Goal: Transaction & Acquisition: Purchase product/service

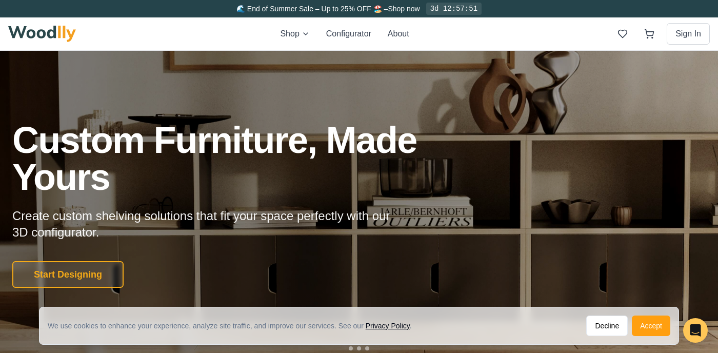
click at [509, 253] on div "Custom Furniture, Made Yours Create custom shelving solutions that fit your spa…" at bounding box center [359, 205] width 718 height 166
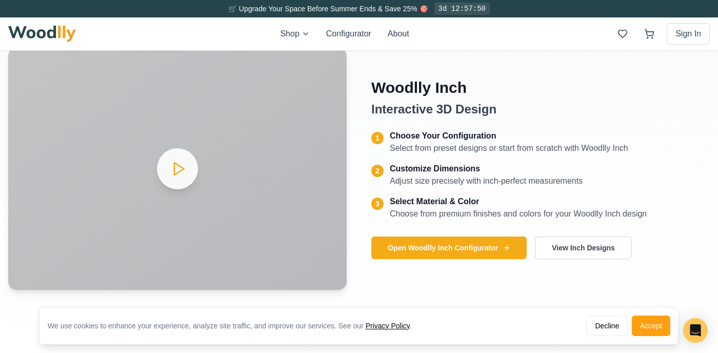
click at [556, 117] on h4 "Interactive 3D Design" at bounding box center [540, 109] width 338 height 16
click at [556, 121] on div "Woodlly Inch Interactive 3D Design 1 Choose Your Configuration Select from pres…" at bounding box center [540, 149] width 338 height 142
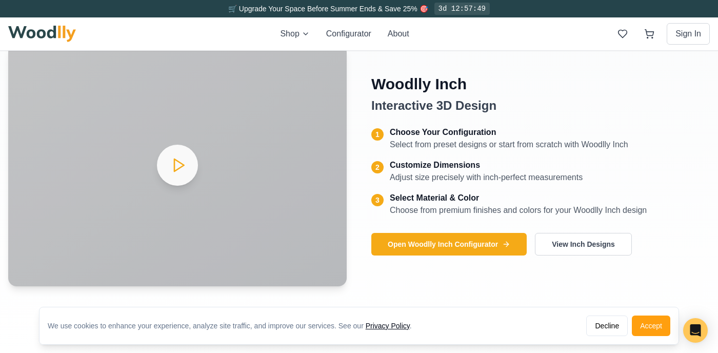
scroll to position [454, 0]
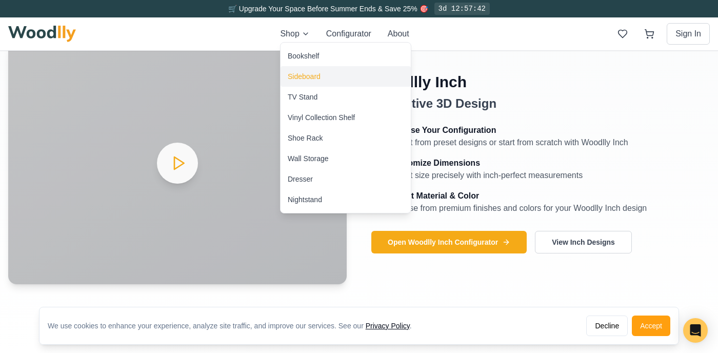
click at [308, 76] on div "Sideboard" at bounding box center [304, 76] width 33 height 10
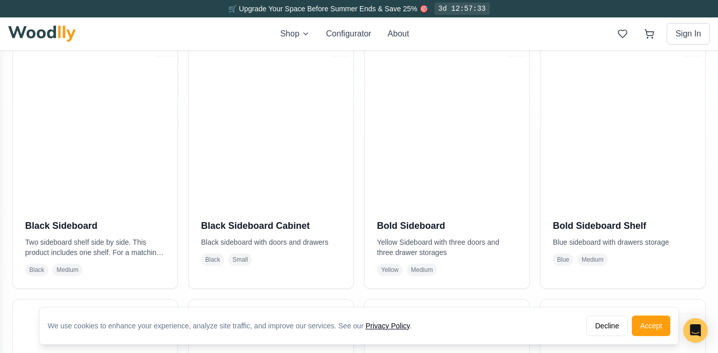
scroll to position [244, 0]
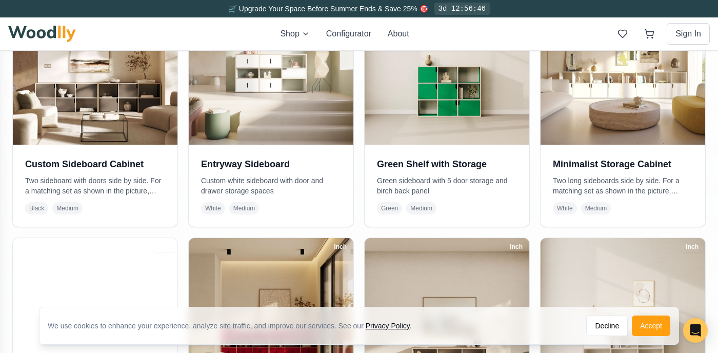
scroll to position [0, 0]
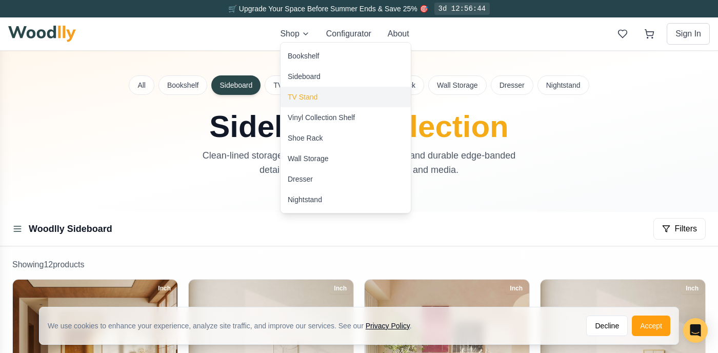
click at [314, 97] on div "TV Stand" at bounding box center [303, 97] width 30 height 10
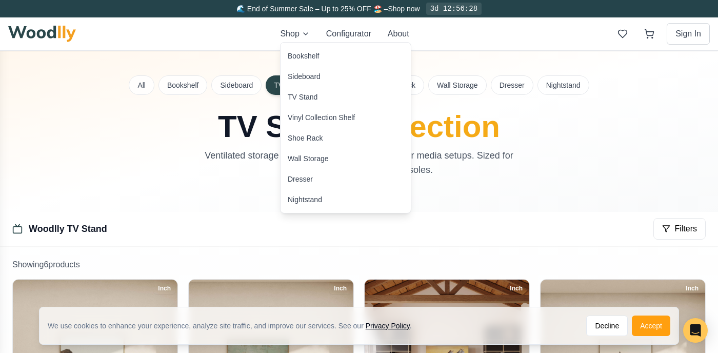
click at [323, 56] on div "Bookshelf" at bounding box center [346, 56] width 130 height 21
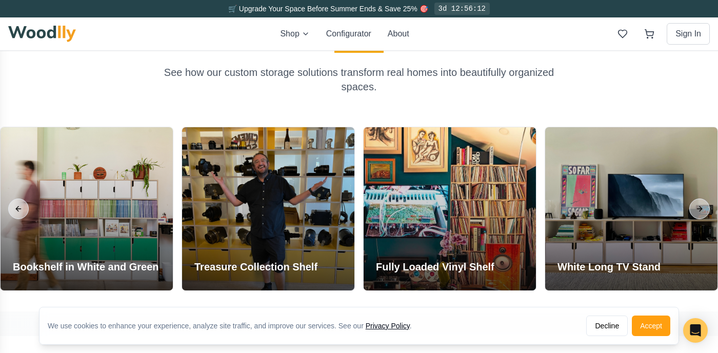
scroll to position [1061, 0]
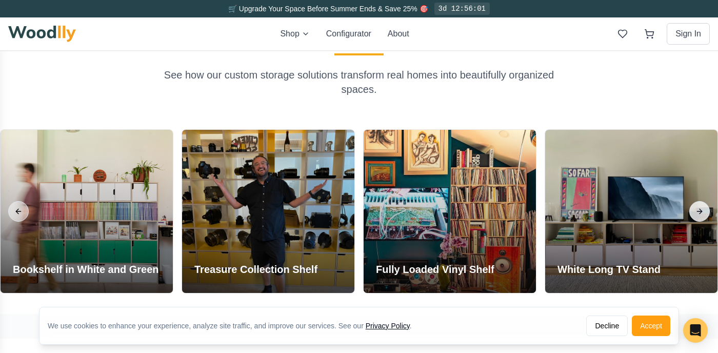
click at [699, 203] on button "Next slide" at bounding box center [699, 211] width 21 height 21
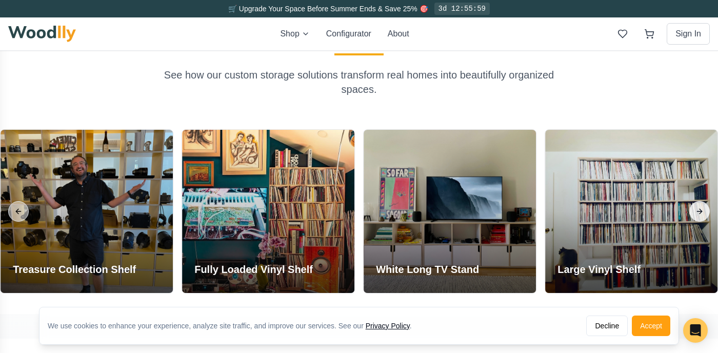
click at [698, 206] on button "Next slide" at bounding box center [699, 211] width 21 height 21
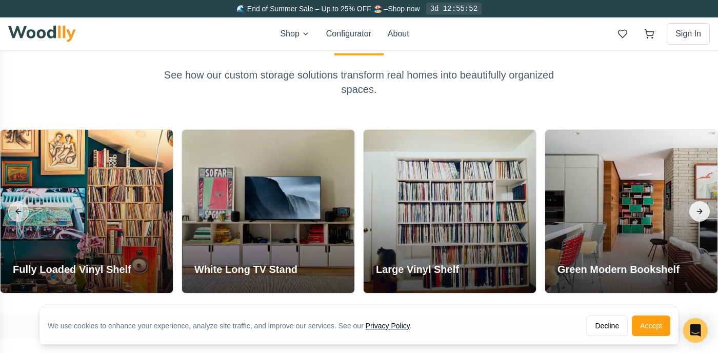
click at [700, 202] on button "Next slide" at bounding box center [699, 211] width 21 height 21
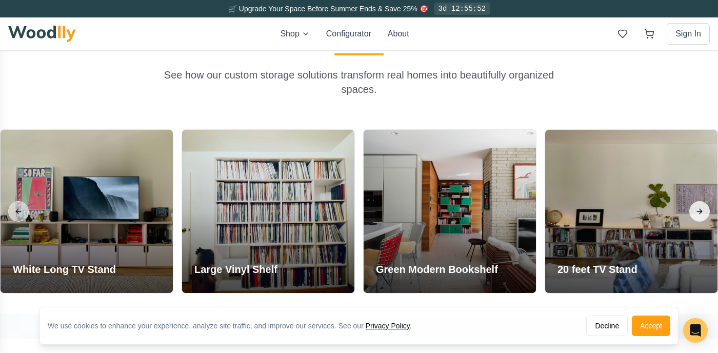
click at [698, 201] on button "Next slide" at bounding box center [699, 211] width 21 height 21
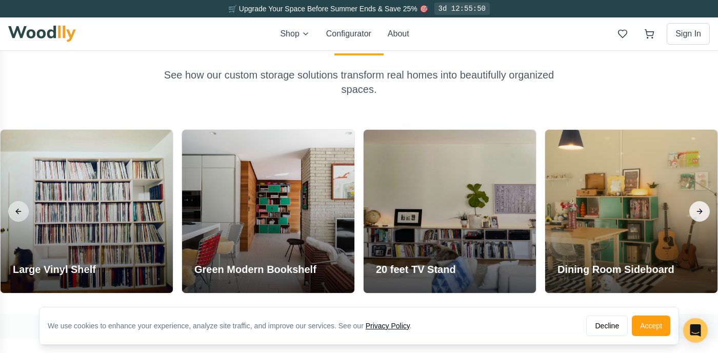
click at [698, 203] on button "Next slide" at bounding box center [699, 211] width 21 height 21
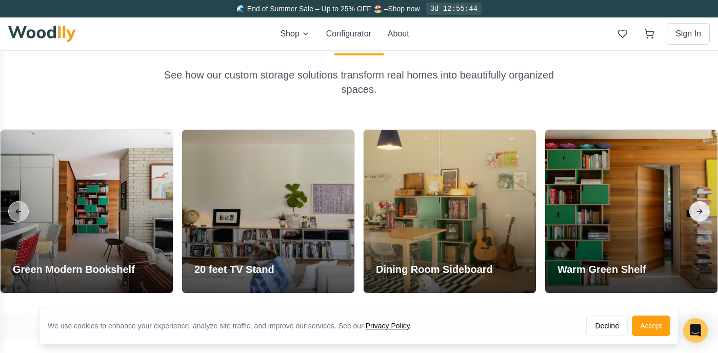
click at [698, 202] on button "Next slide" at bounding box center [699, 211] width 21 height 21
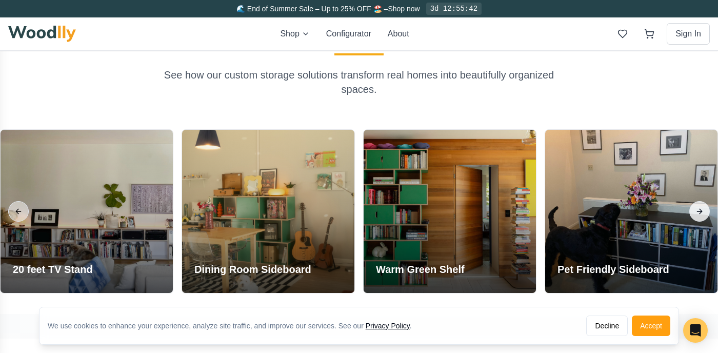
click at [700, 206] on button "Next slide" at bounding box center [699, 211] width 21 height 21
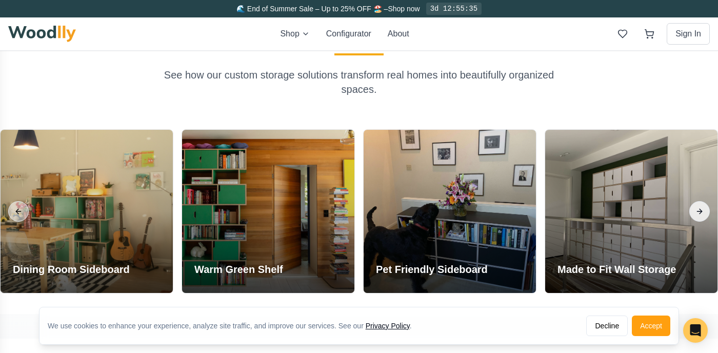
click at [697, 205] on button "Next slide" at bounding box center [699, 211] width 21 height 21
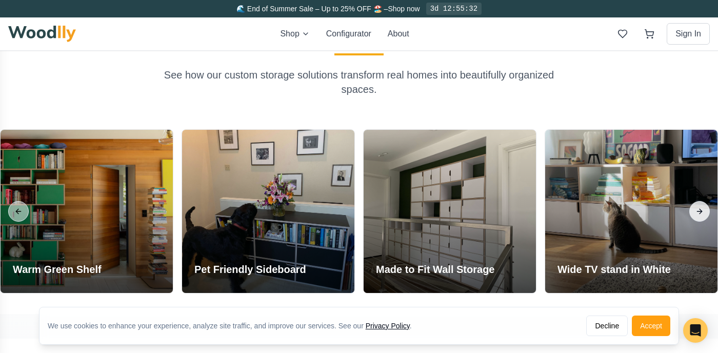
click at [699, 205] on button "Next slide" at bounding box center [699, 211] width 21 height 21
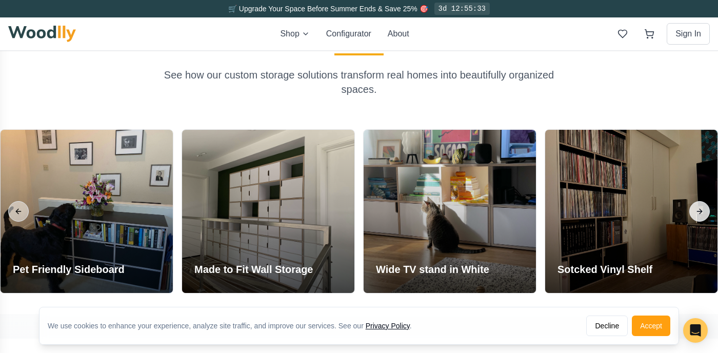
click at [700, 203] on button "Next slide" at bounding box center [699, 211] width 21 height 21
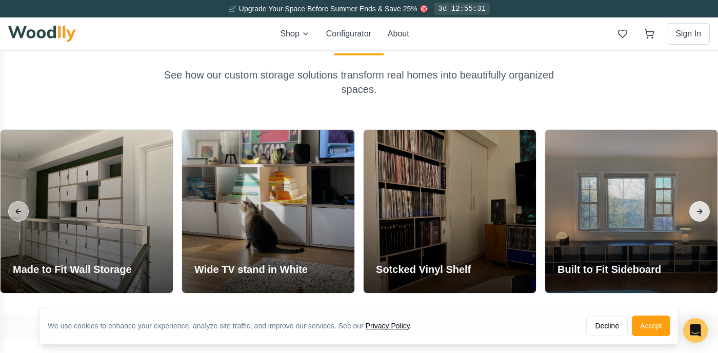
click at [697, 203] on button "Next slide" at bounding box center [699, 211] width 21 height 21
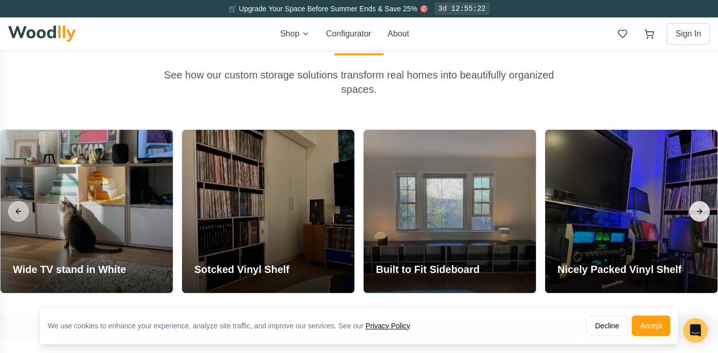
click at [696, 205] on button "Next slide" at bounding box center [699, 211] width 21 height 21
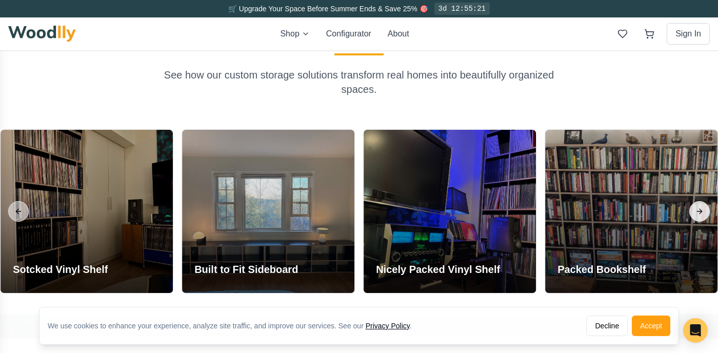
click at [698, 205] on button "Next slide" at bounding box center [699, 211] width 21 height 21
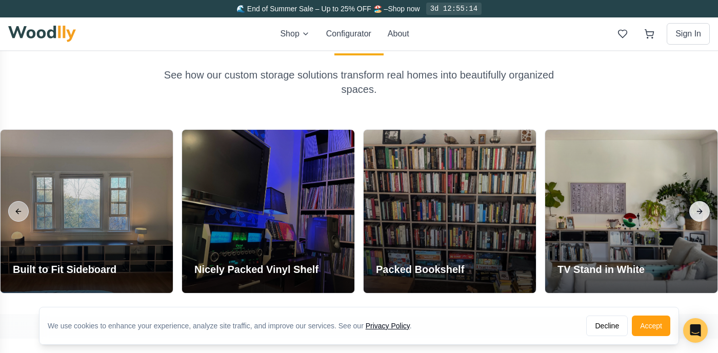
click at [698, 201] on button "Next slide" at bounding box center [699, 211] width 21 height 21
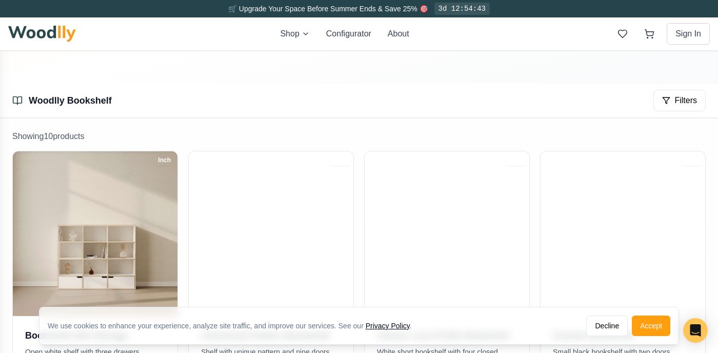
scroll to position [78, 0]
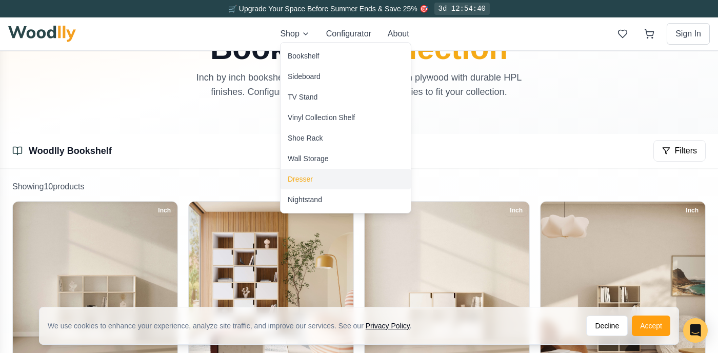
click at [312, 181] on div "Dresser" at bounding box center [300, 179] width 25 height 10
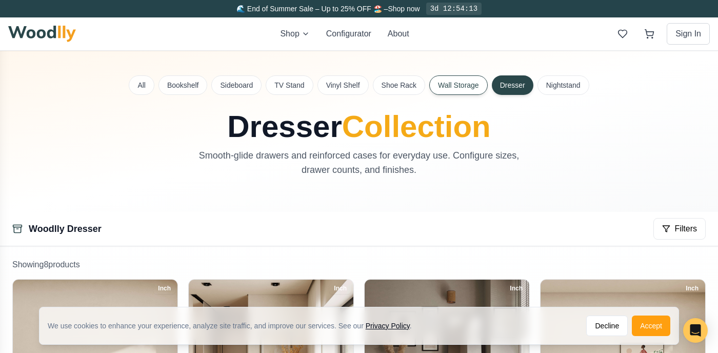
click at [467, 88] on button "Wall Storage" at bounding box center [458, 84] width 58 height 19
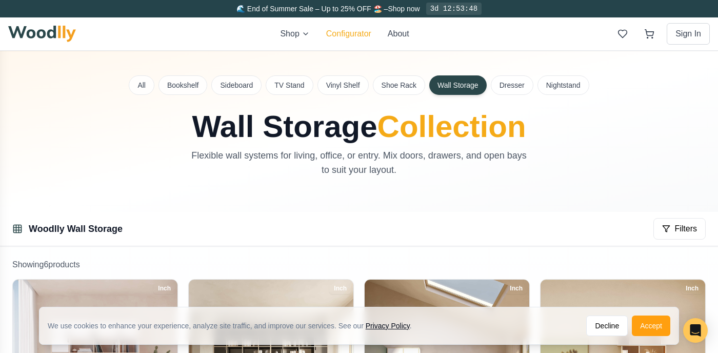
click at [354, 33] on button "Configurator" at bounding box center [348, 34] width 45 height 12
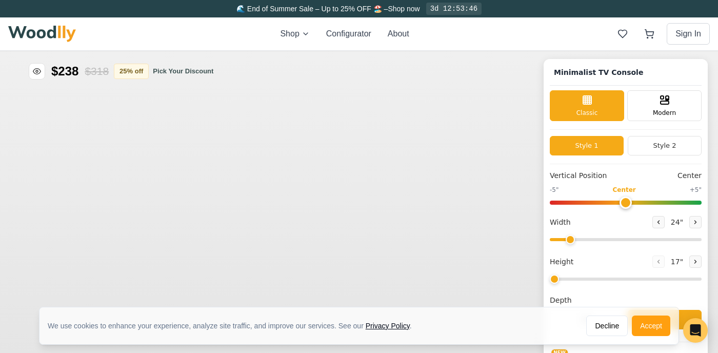
type input "63"
type input "2"
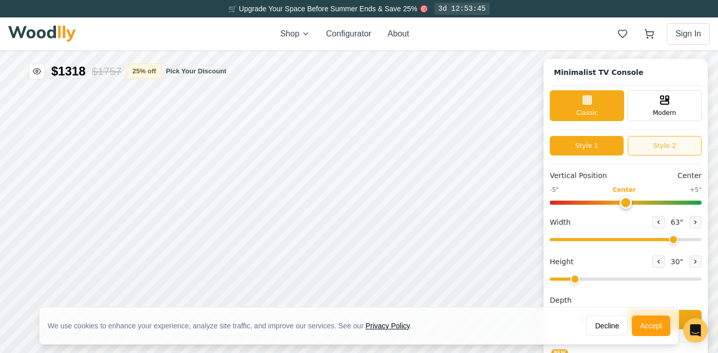
click at [678, 147] on button "Style 2" at bounding box center [665, 145] width 74 height 19
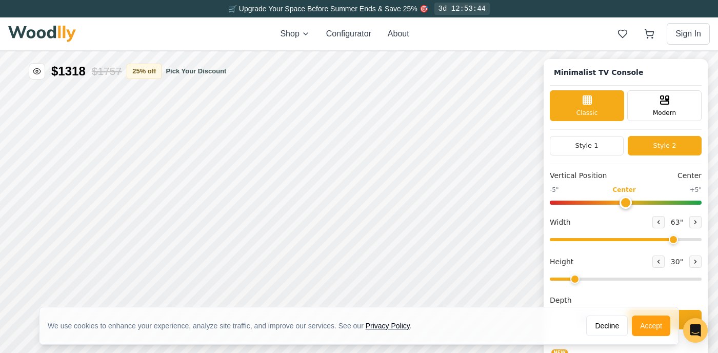
scroll to position [3, 0]
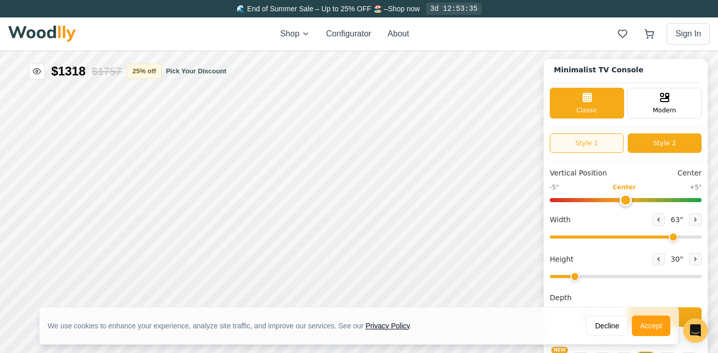
click at [593, 142] on button "Style 1" at bounding box center [587, 142] width 74 height 19
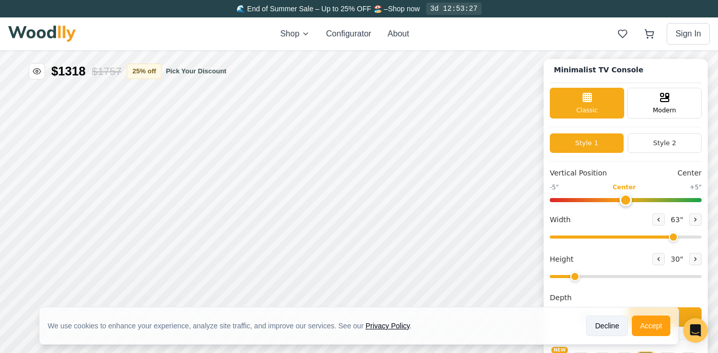
click at [605, 327] on button "Decline" at bounding box center [607, 325] width 42 height 21
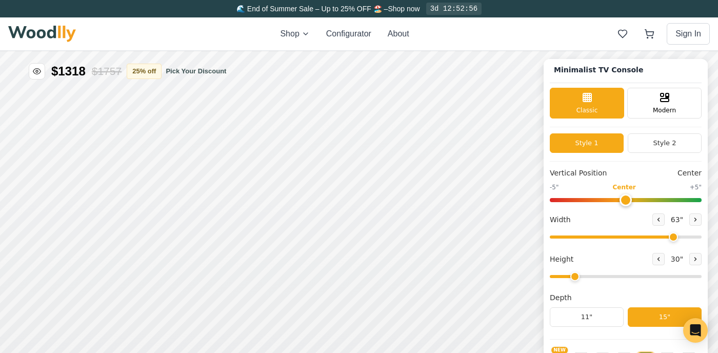
type input "0"
click at [695, 218] on icon at bounding box center [696, 219] width 2 height 3
click at [692, 218] on icon at bounding box center [695, 219] width 6 height 6
click at [652, 221] on button at bounding box center [658, 219] width 12 height 12
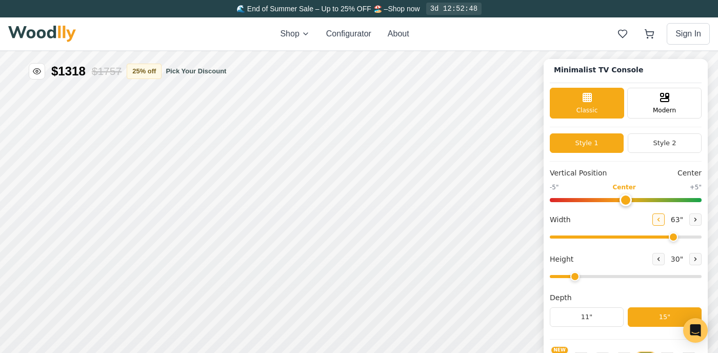
click at [655, 218] on icon at bounding box center [658, 219] width 6 height 6
click at [658, 218] on icon at bounding box center [659, 219] width 2 height 3
click at [652, 218] on button at bounding box center [658, 219] width 12 height 12
click at [652, 220] on button at bounding box center [658, 219] width 12 height 12
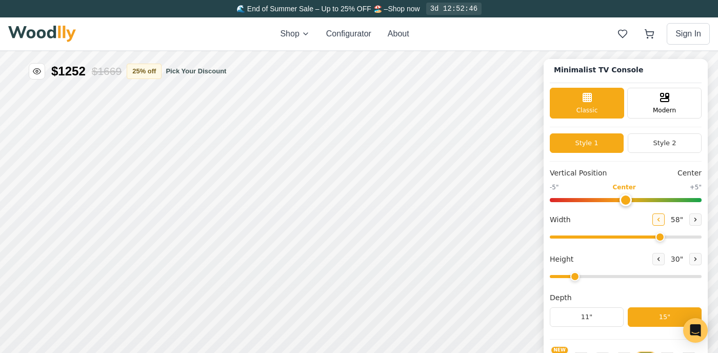
click at [655, 218] on icon at bounding box center [658, 219] width 6 height 6
click at [695, 219] on icon at bounding box center [696, 219] width 2 height 3
click at [694, 217] on icon at bounding box center [695, 219] width 6 height 6
click at [693, 217] on icon at bounding box center [695, 219] width 6 height 6
click at [695, 218] on icon at bounding box center [696, 219] width 2 height 3
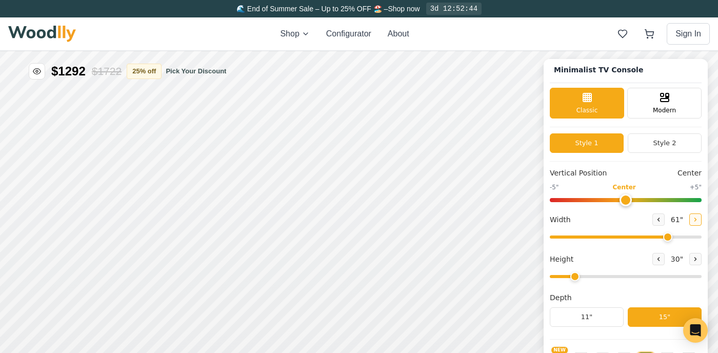
click at [692, 218] on icon at bounding box center [695, 219] width 6 height 6
click at [694, 217] on icon at bounding box center [695, 219] width 6 height 6
click at [692, 218] on icon at bounding box center [695, 219] width 6 height 6
type input "64"
click at [564, 349] on span "NEW" at bounding box center [559, 349] width 16 height 7
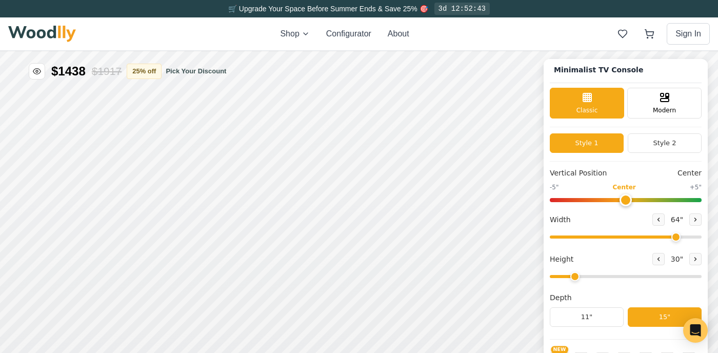
click at [567, 347] on div "NEW" at bounding box center [626, 358] width 152 height 26
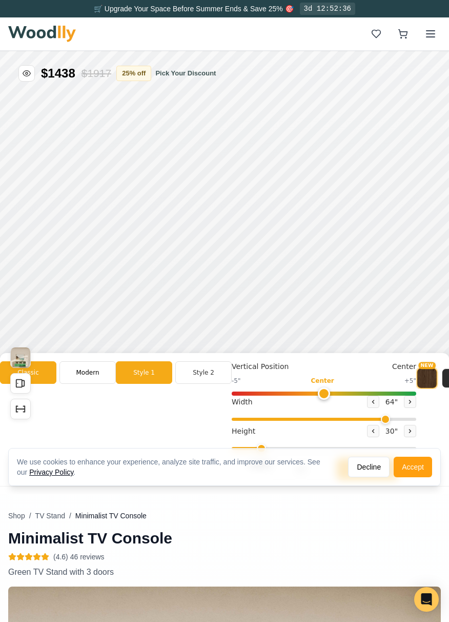
scroll to position [0, 0]
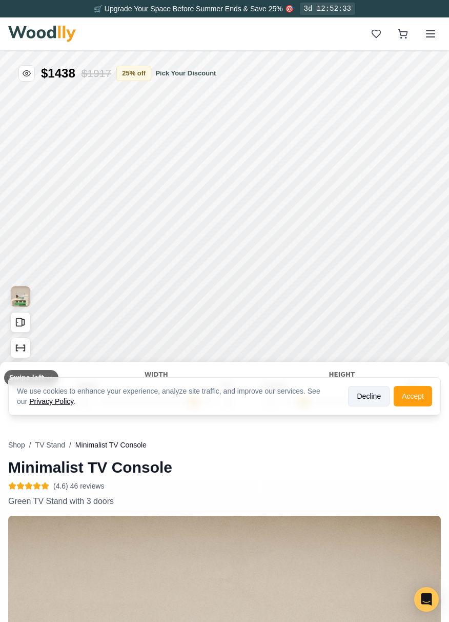
click at [363, 352] on button "Decline" at bounding box center [369, 396] width 42 height 21
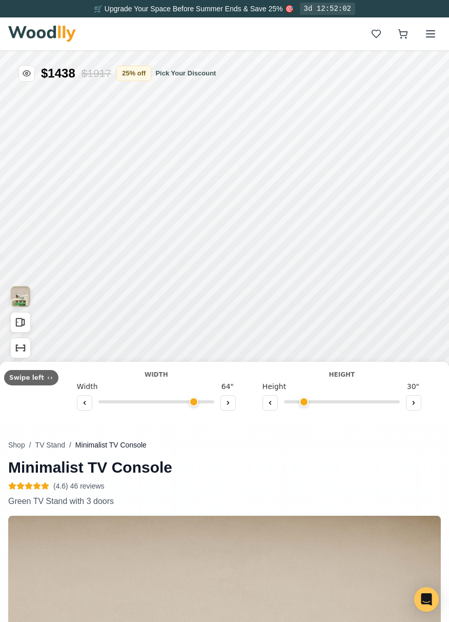
click at [28, 352] on div "Swipe left ‹‹ Minimalist TV Console Width Width 64 " Height Height 30 " Depth 1…" at bounding box center [224, 393] width 449 height 62
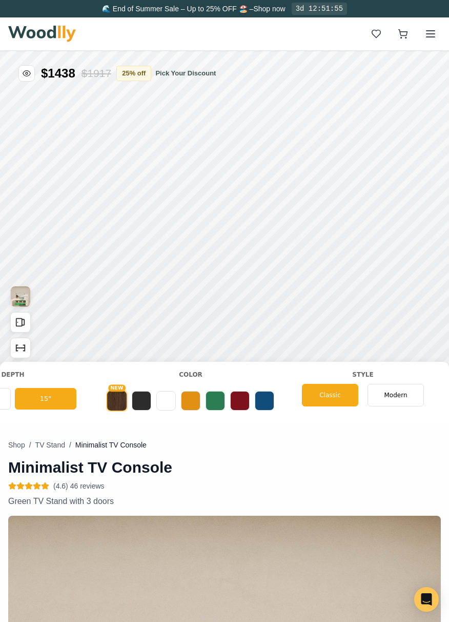
scroll to position [0, 445]
click at [170, 352] on button at bounding box center [164, 400] width 19 height 19
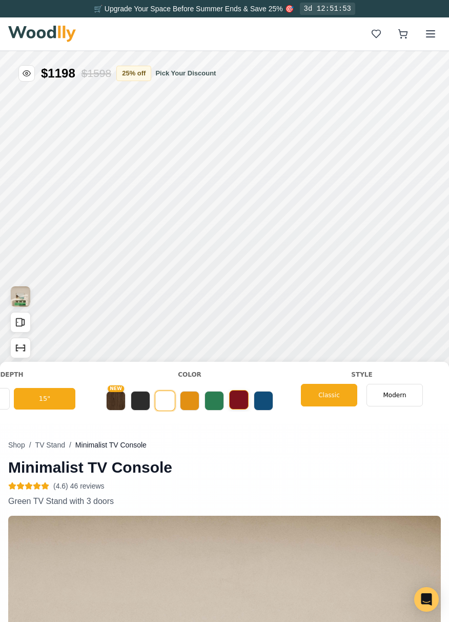
click at [245, 352] on button at bounding box center [238, 399] width 19 height 19
click at [270, 352] on button at bounding box center [263, 399] width 19 height 19
click at [191, 352] on button at bounding box center [189, 399] width 19 height 19
click at [243, 352] on button at bounding box center [238, 399] width 19 height 19
click at [165, 352] on button at bounding box center [164, 399] width 19 height 19
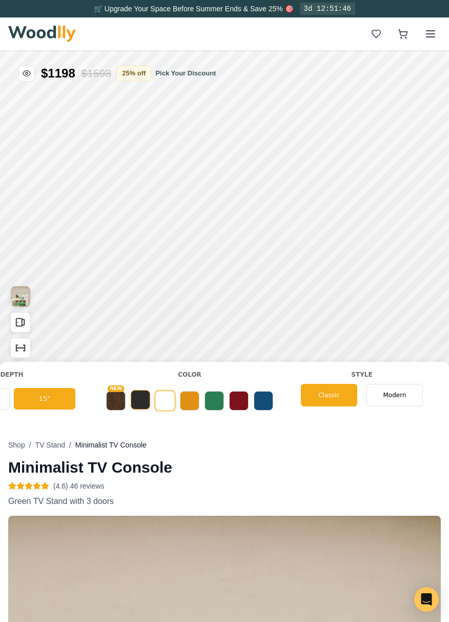
click at [142, 352] on button at bounding box center [140, 399] width 19 height 19
click at [114, 352] on button "NEW" at bounding box center [115, 399] width 19 height 19
click at [167, 352] on button at bounding box center [164, 399] width 19 height 19
click at [403, 352] on span "Modern" at bounding box center [394, 393] width 23 height 9
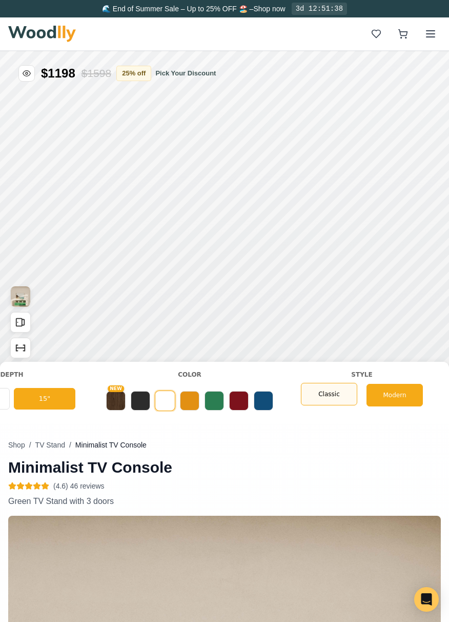
click at [330, 352] on span "Classic" at bounding box center [329, 393] width 22 height 9
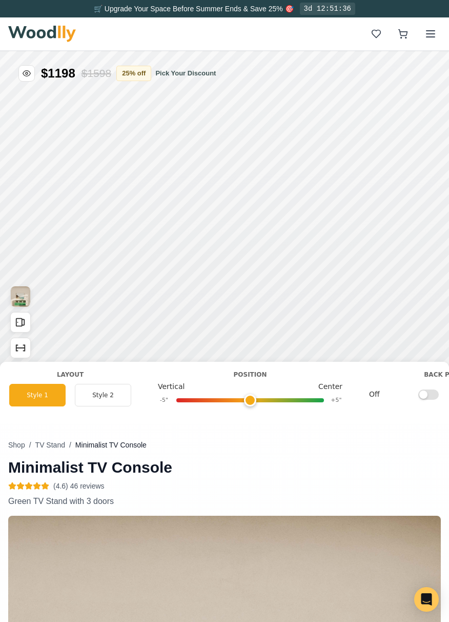
scroll to position [0, 886]
click at [102, 352] on button "Style 2" at bounding box center [102, 395] width 56 height 23
click at [46, 352] on button "Style 1" at bounding box center [37, 395] width 56 height 23
click at [95, 352] on button "Style 2" at bounding box center [102, 395] width 56 height 23
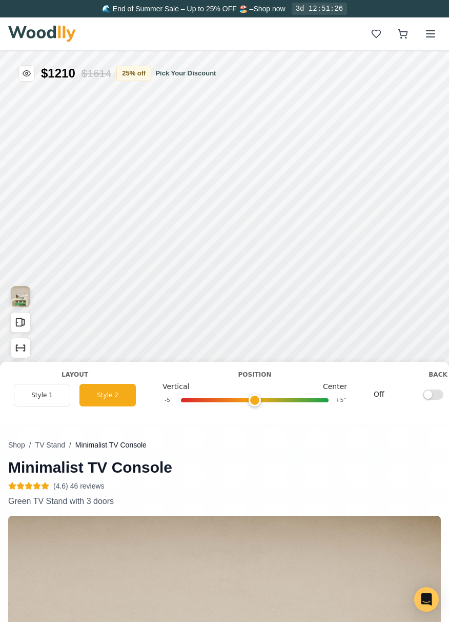
scroll to position [0, 880]
click at [48, 352] on button "Style 1" at bounding box center [42, 395] width 56 height 23
click at [102, 352] on button "Style 2" at bounding box center [108, 395] width 56 height 23
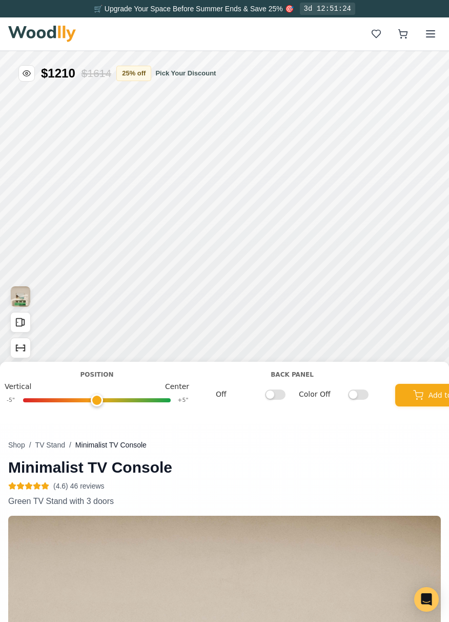
scroll to position [0, 1039]
click at [277, 352] on input "Off" at bounding box center [275, 394] width 21 height 10
click at [281, 352] on input "On" at bounding box center [275, 394] width 21 height 10
checkbox input "false"
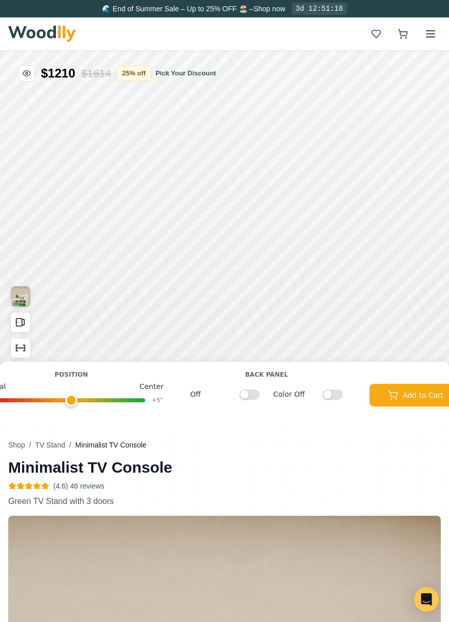
scroll to position [0, 1064]
click at [334, 352] on input "Color Off" at bounding box center [333, 394] width 21 height 10
click at [333, 352] on input "Color On" at bounding box center [333, 394] width 21 height 10
click at [329, 352] on input "Color Off" at bounding box center [333, 394] width 21 height 10
checkbox input "true"
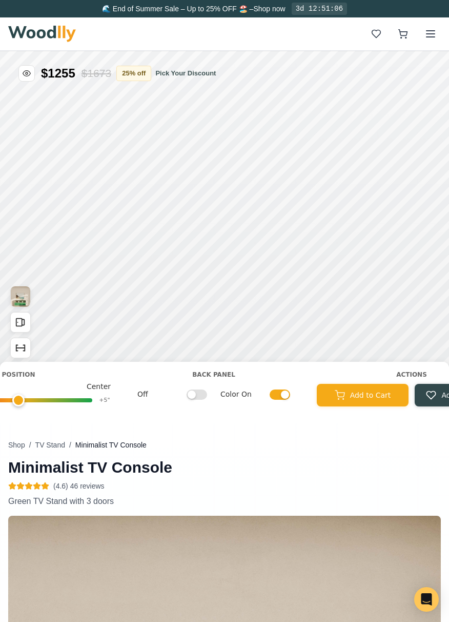
scroll to position [0, 1109]
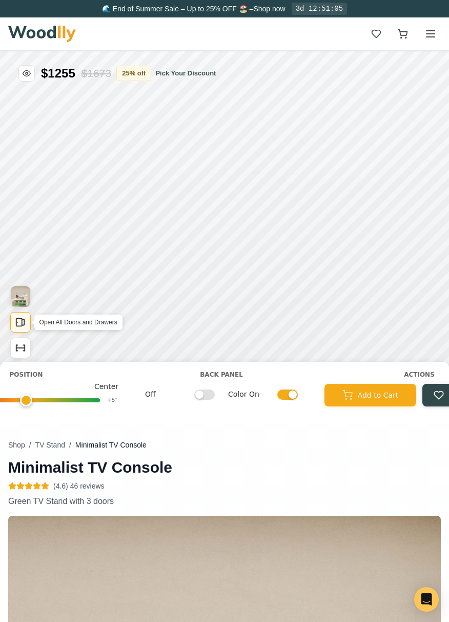
click at [19, 324] on icon "Open All Doors and Drawers" at bounding box center [20, 321] width 11 height 11
click at [21, 350] on icon "Show Dimensions" at bounding box center [20, 347] width 11 height 11
click at [23, 351] on icon "Show Dimensions" at bounding box center [20, 347] width 11 height 11
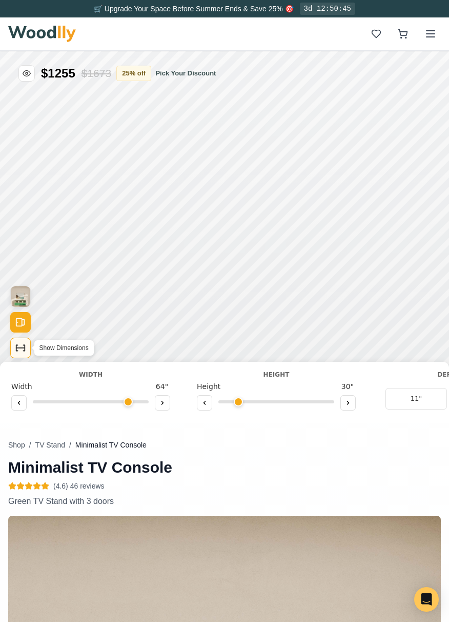
scroll to position [0, 0]
click at [169, 352] on button at bounding box center [169, 402] width 15 height 15
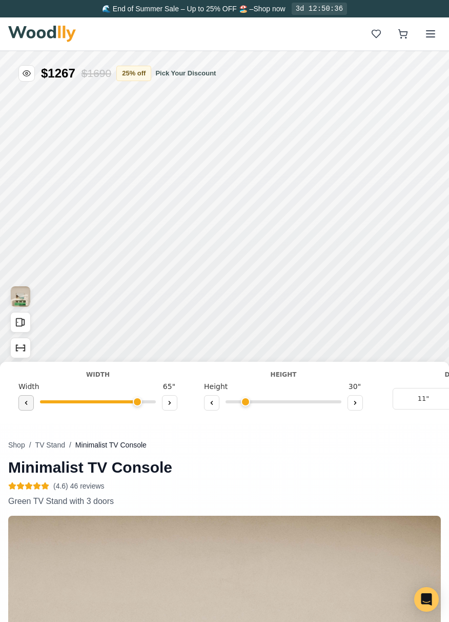
click at [29, 352] on button at bounding box center [25, 402] width 15 height 15
type input "64"
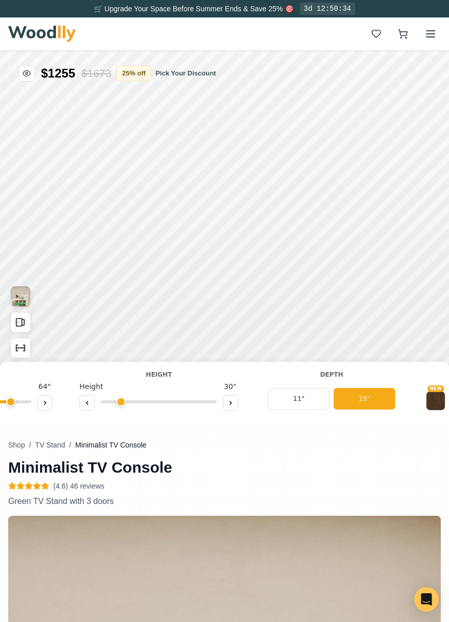
scroll to position [0, 129]
click at [307, 352] on button "11"" at bounding box center [295, 399] width 62 height 22
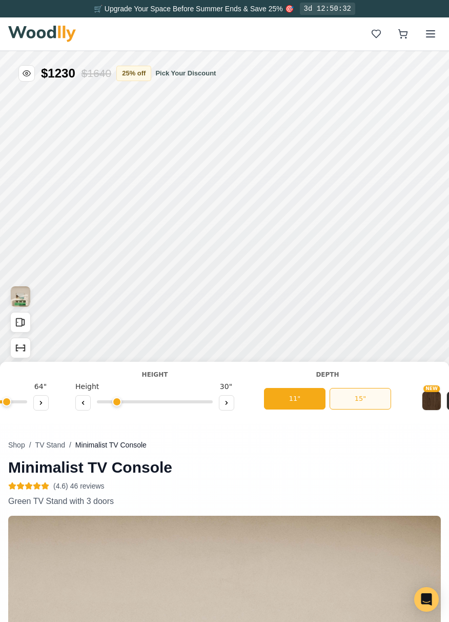
click at [350, 352] on button "15"" at bounding box center [361, 399] width 62 height 22
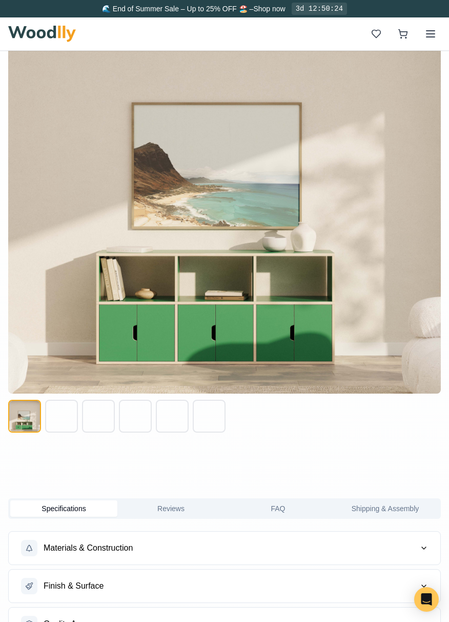
scroll to position [556, 0]
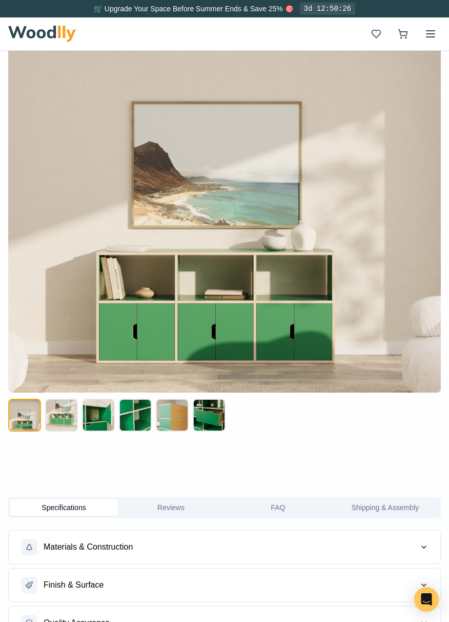
click at [63, 352] on button at bounding box center [61, 414] width 33 height 33
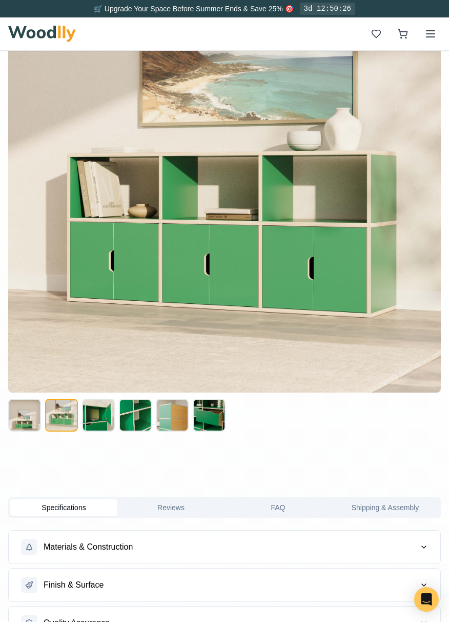
click at [90, 352] on button at bounding box center [98, 414] width 33 height 33
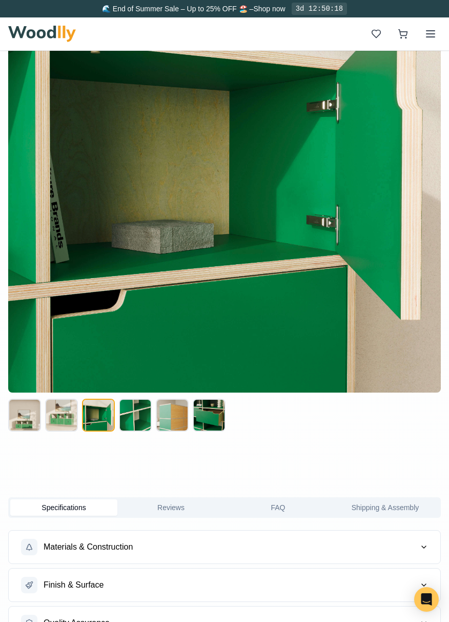
click at [141, 352] on button at bounding box center [135, 414] width 33 height 33
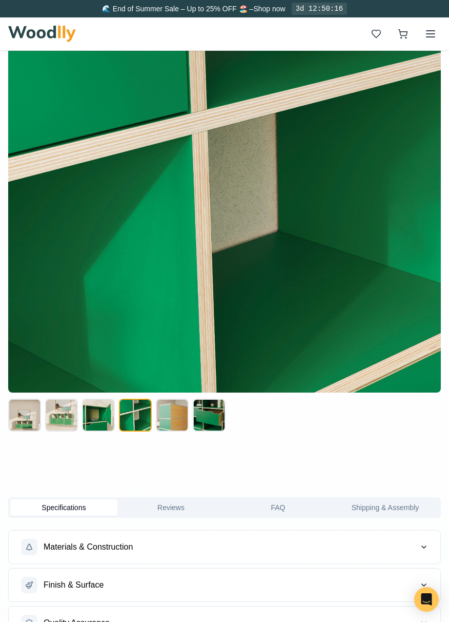
click at [178, 352] on button at bounding box center [172, 414] width 33 height 33
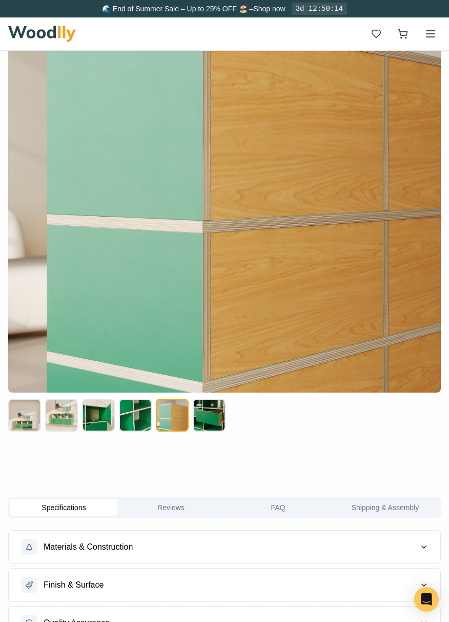
click at [213, 352] on button at bounding box center [209, 414] width 33 height 33
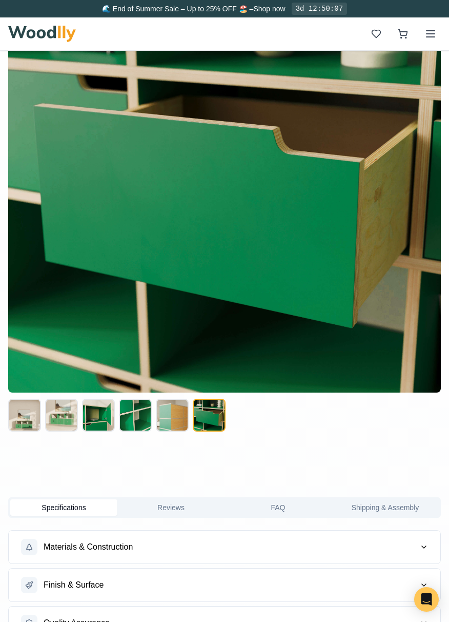
click at [24, 352] on button at bounding box center [24, 414] width 33 height 33
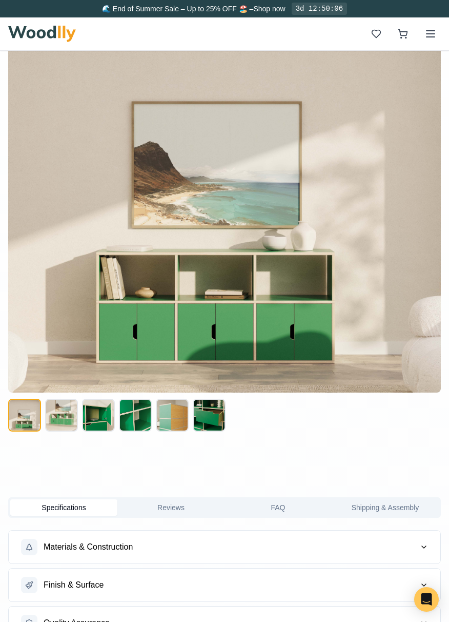
click at [31, 352] on button at bounding box center [24, 414] width 33 height 33
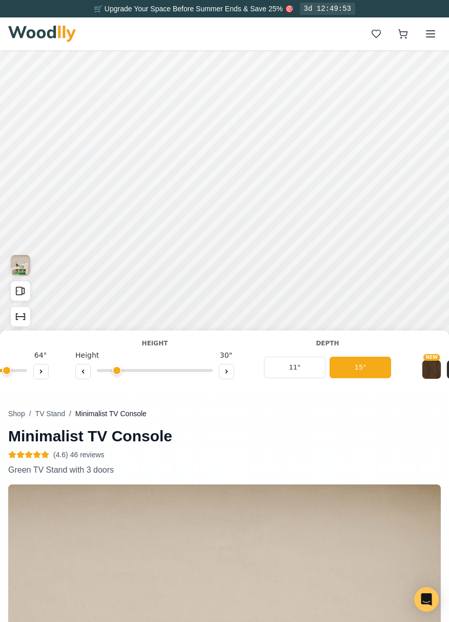
scroll to position [29, 0]
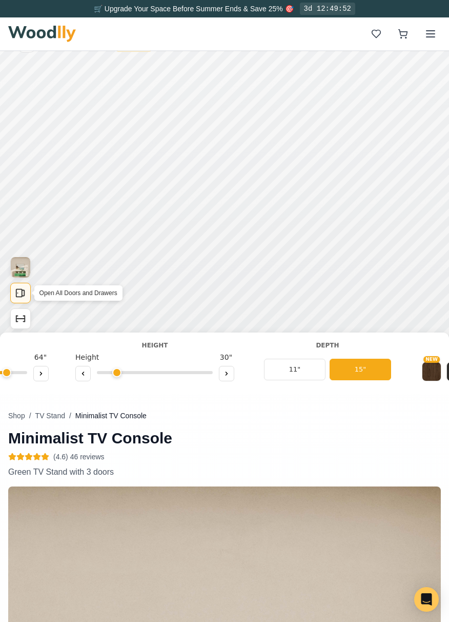
click at [25, 290] on icon "Open All Doors and Drawers" at bounding box center [20, 292] width 11 height 11
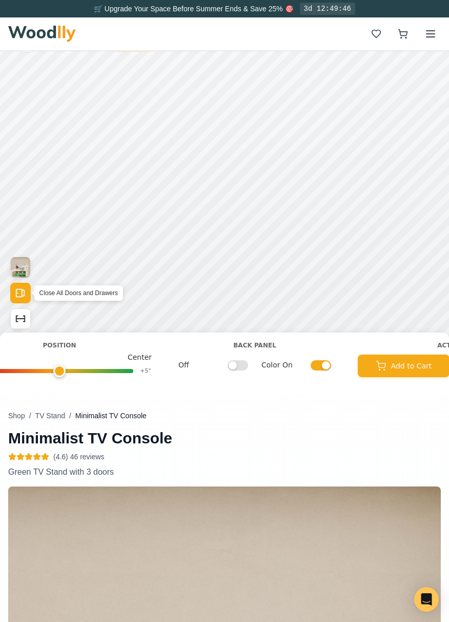
scroll to position [0, 1076]
click at [325, 352] on input "Color On" at bounding box center [320, 365] width 21 height 10
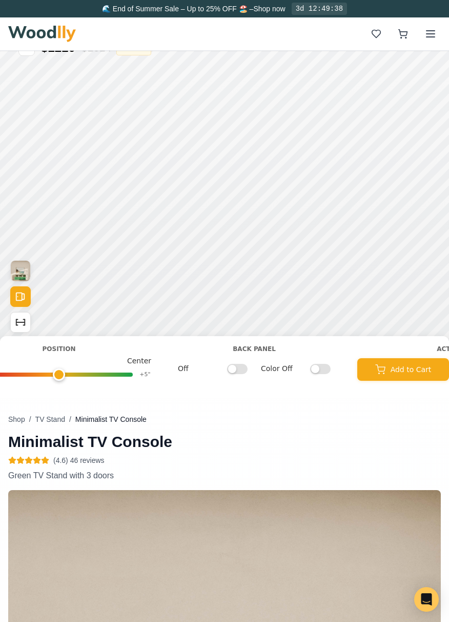
scroll to position [0, 0]
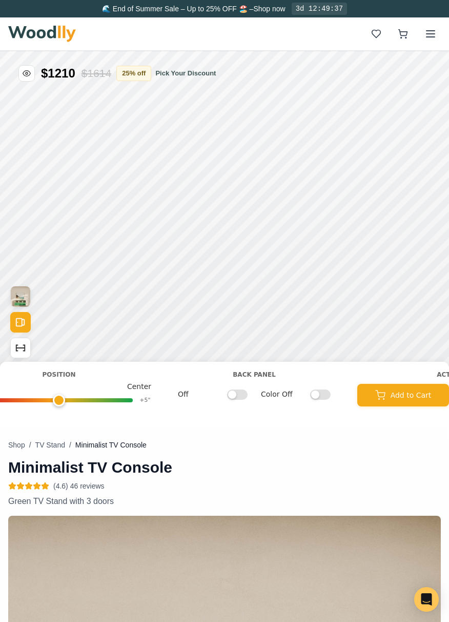
click at [315, 352] on input "Color Off" at bounding box center [320, 394] width 21 height 10
click at [315, 352] on input "Color On" at bounding box center [320, 394] width 21 height 10
checkbox input "false"
click at [116, 179] on div "9"" at bounding box center [115, 178] width 7 height 11
click at [79, 213] on div "15"" at bounding box center [81, 209] width 11 height 11
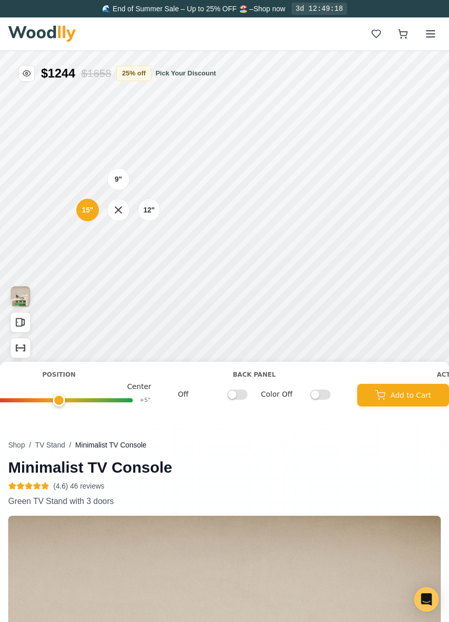
click at [122, 176] on div "9"" at bounding box center [118, 179] width 23 height 23
